Goal: Task Accomplishment & Management: Manage account settings

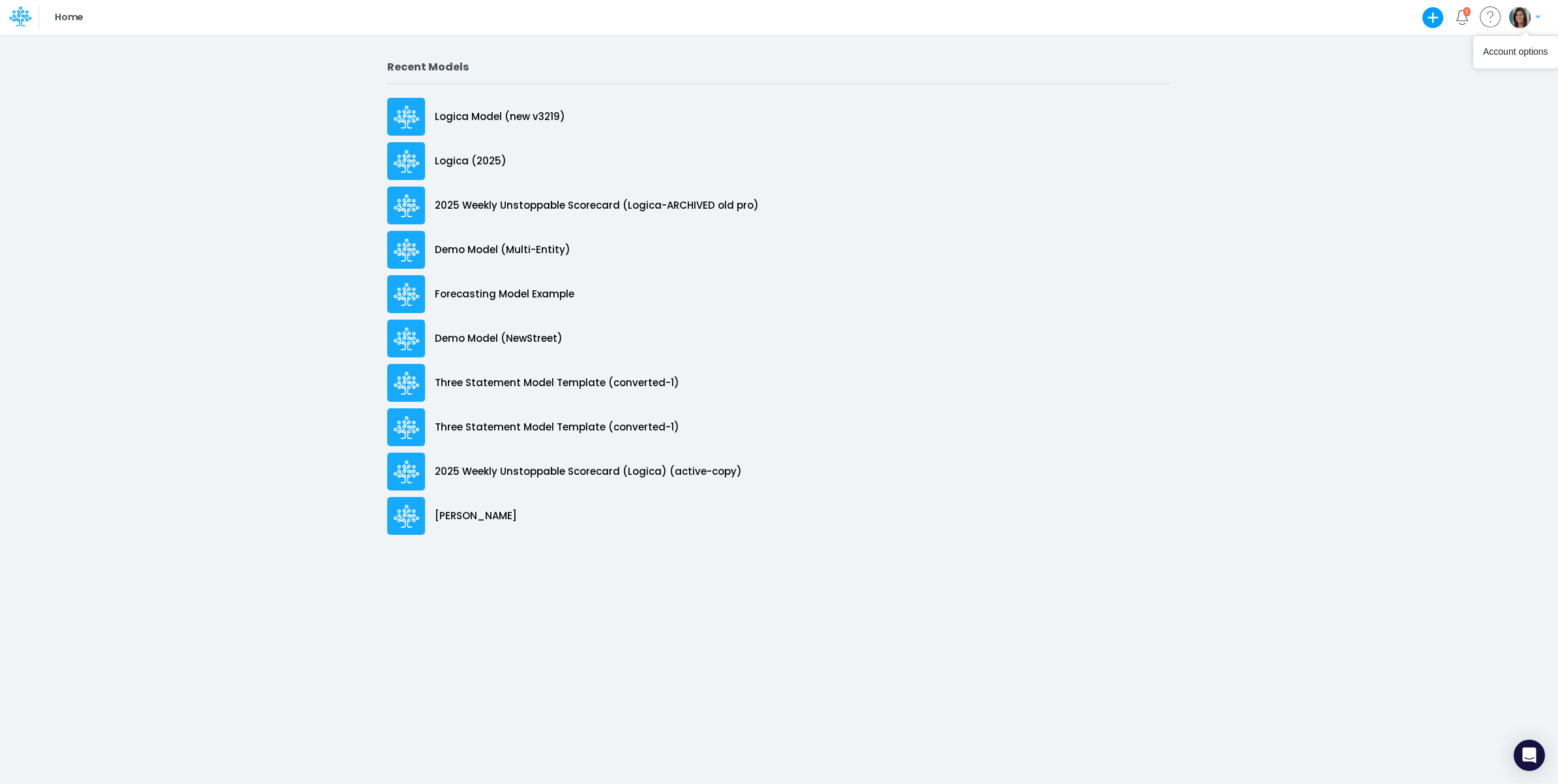
click at [1525, 15] on img "button" at bounding box center [1520, 17] width 22 height 22
click at [1462, 77] on button "Log out" at bounding box center [1471, 77] width 139 height 20
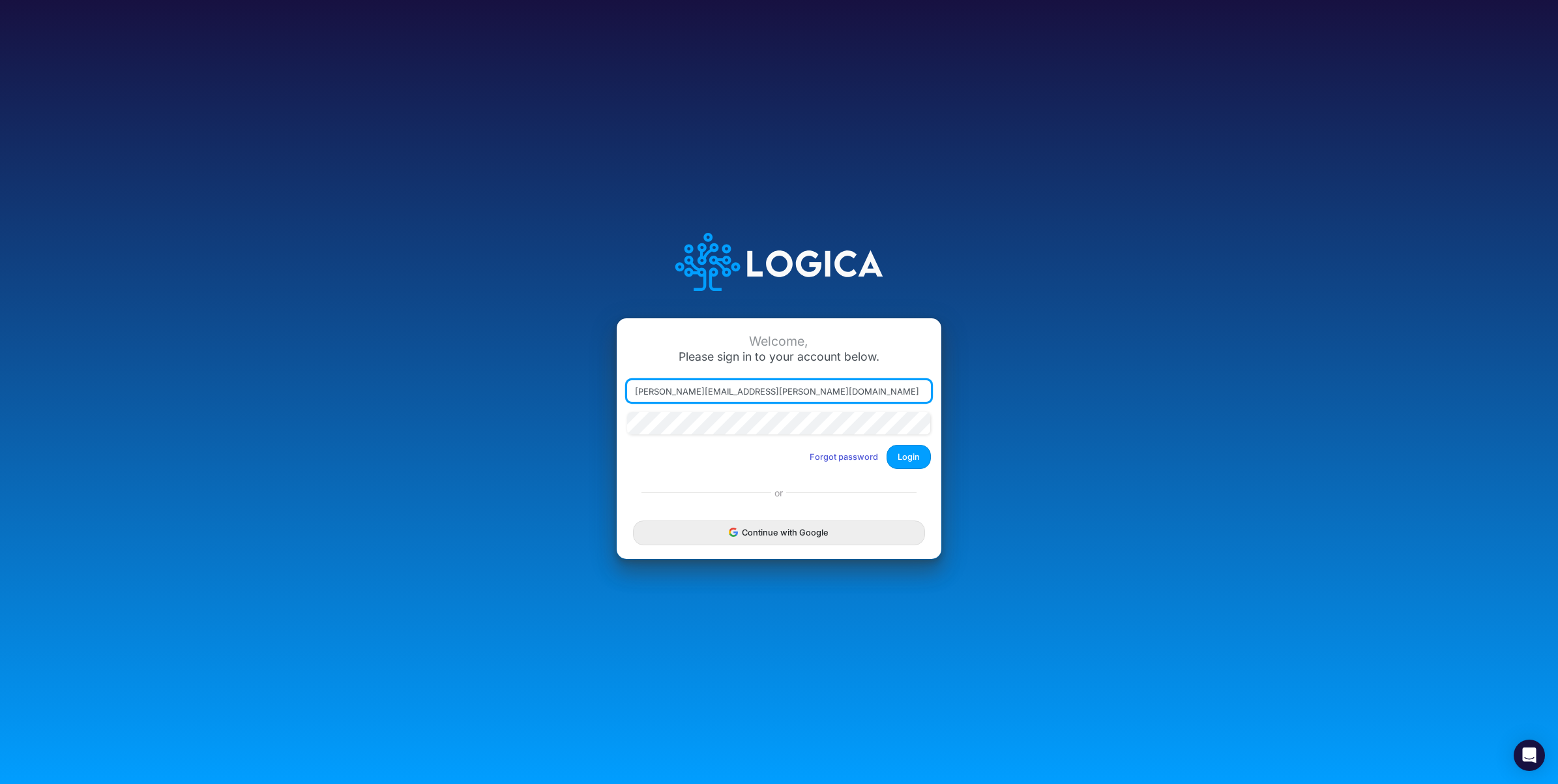
type input "[PERSON_NAME][EMAIL_ADDRESS][PERSON_NAME][DOMAIN_NAME]"
click at [892, 463] on button "Login" at bounding box center [909, 456] width 44 height 24
